Goal: Transaction & Acquisition: Subscribe to service/newsletter

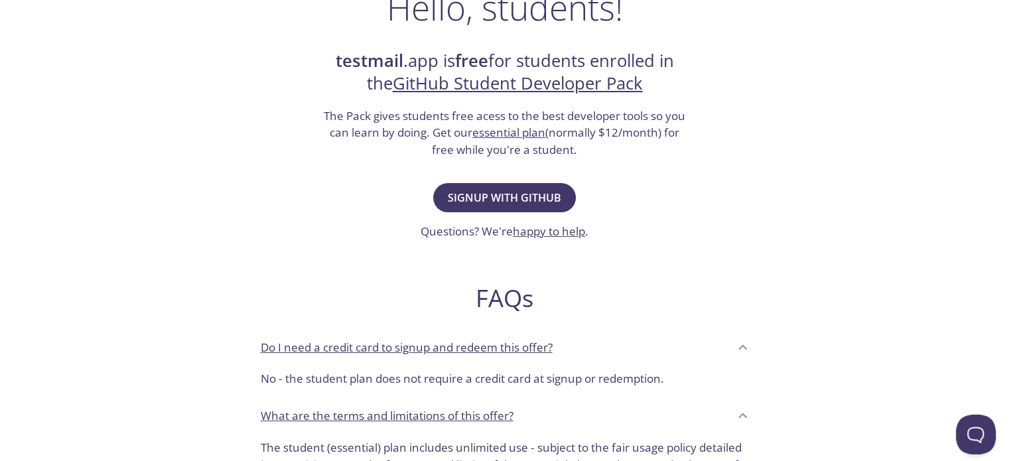
scroll to position [239, 0]
click at [484, 189] on span "Signup with GitHub" at bounding box center [504, 197] width 113 height 19
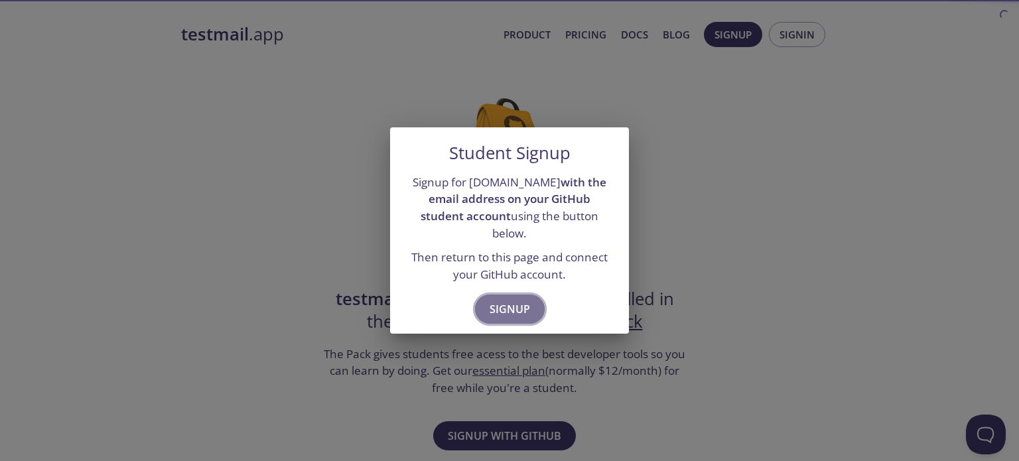
click at [518, 303] on span "Signup" at bounding box center [510, 309] width 40 height 19
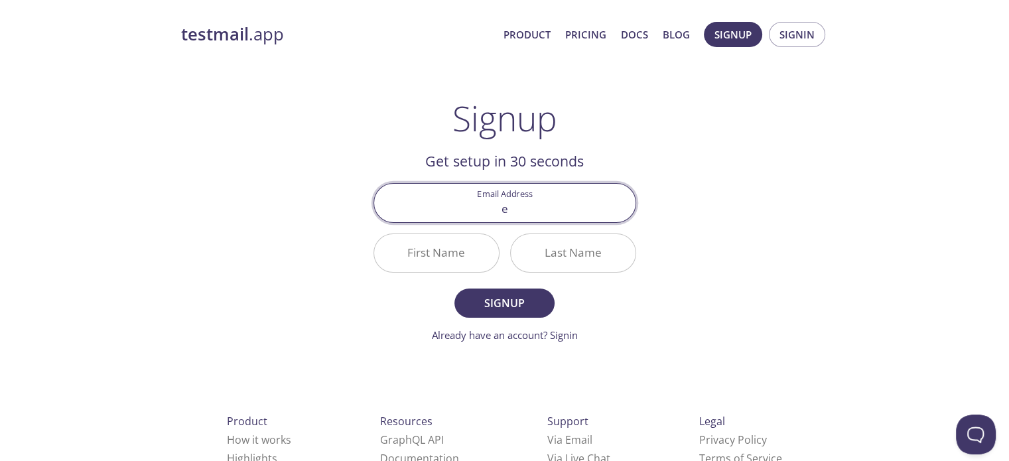
type input "[EMAIL_ADDRESS][DOMAIN_NAME]"
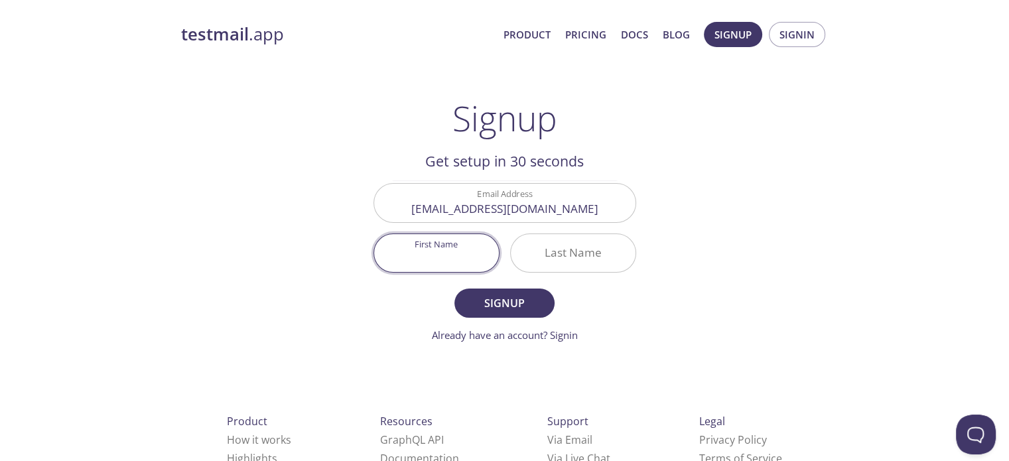
click at [436, 257] on input "First Name" at bounding box center [436, 253] width 125 height 38
type input "EhtishamAhmed"
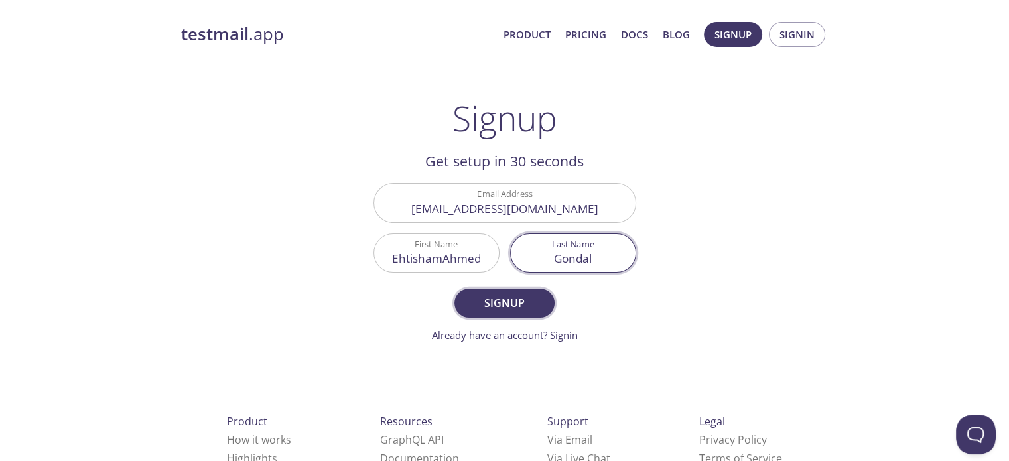
type input "Gondal"
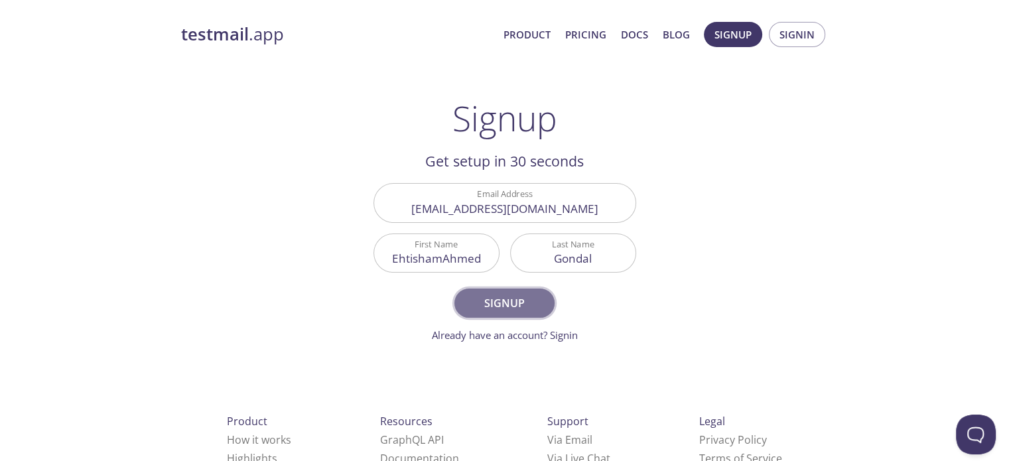
click at [500, 299] on span "Signup" at bounding box center [504, 303] width 70 height 19
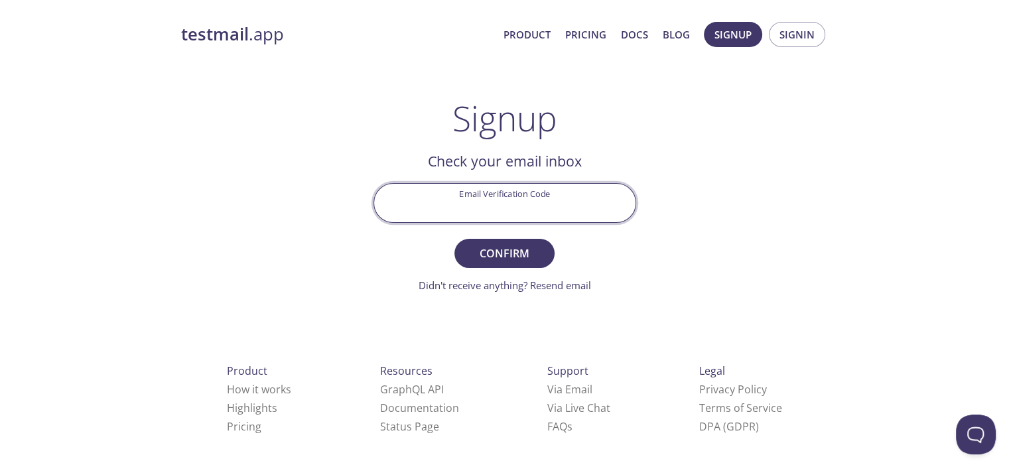
click at [495, 201] on input "Email Verification Code" at bounding box center [504, 203] width 261 height 38
paste input "9RU5EQ8"
type input "9RU5EQ8"
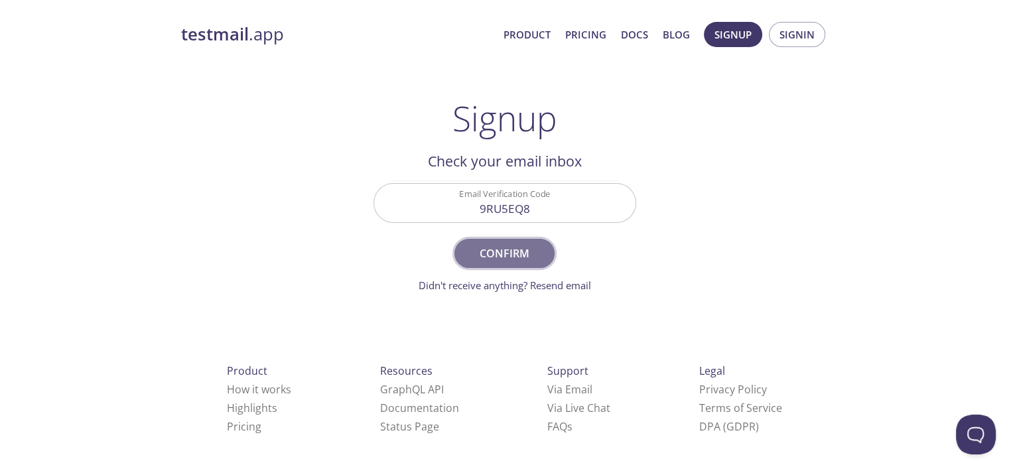
click at [502, 260] on span "Confirm" at bounding box center [504, 253] width 70 height 19
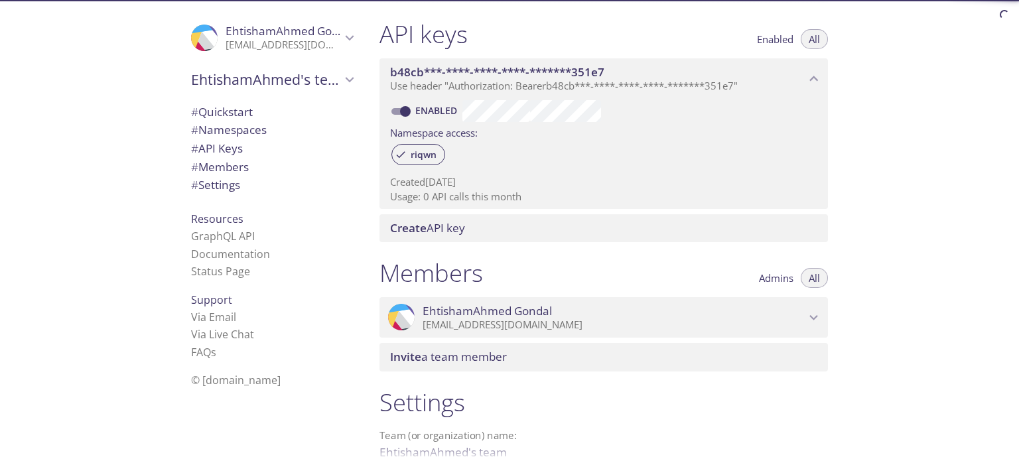
scroll to position [482, 0]
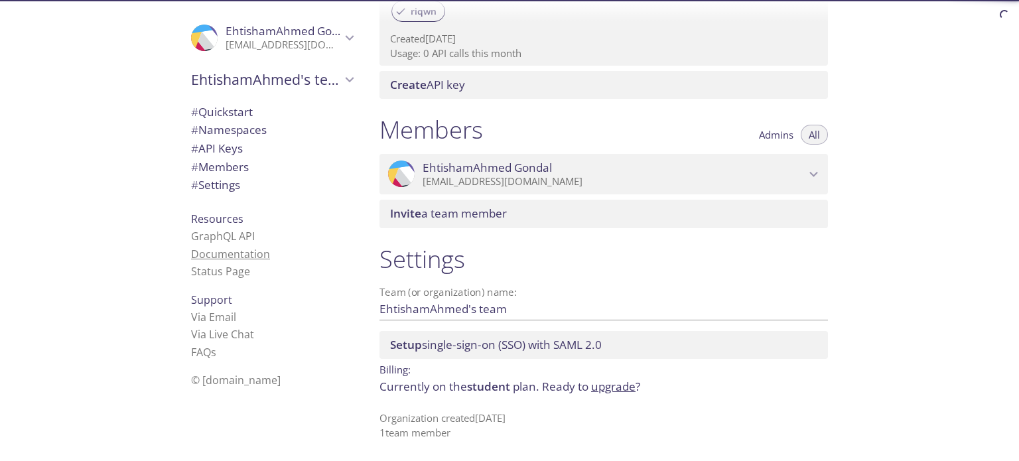
click at [228, 257] on link "Documentation" at bounding box center [230, 254] width 79 height 15
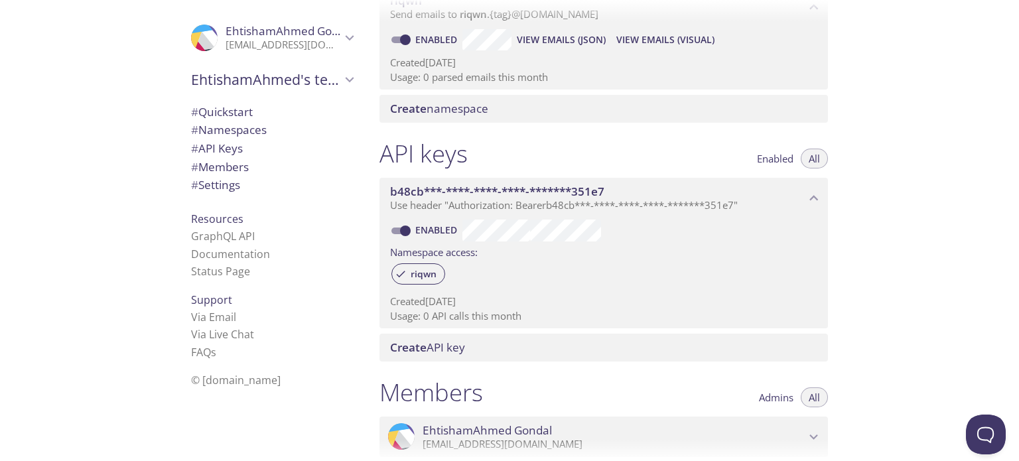
scroll to position [0, 0]
